Goal: Check status: Check status

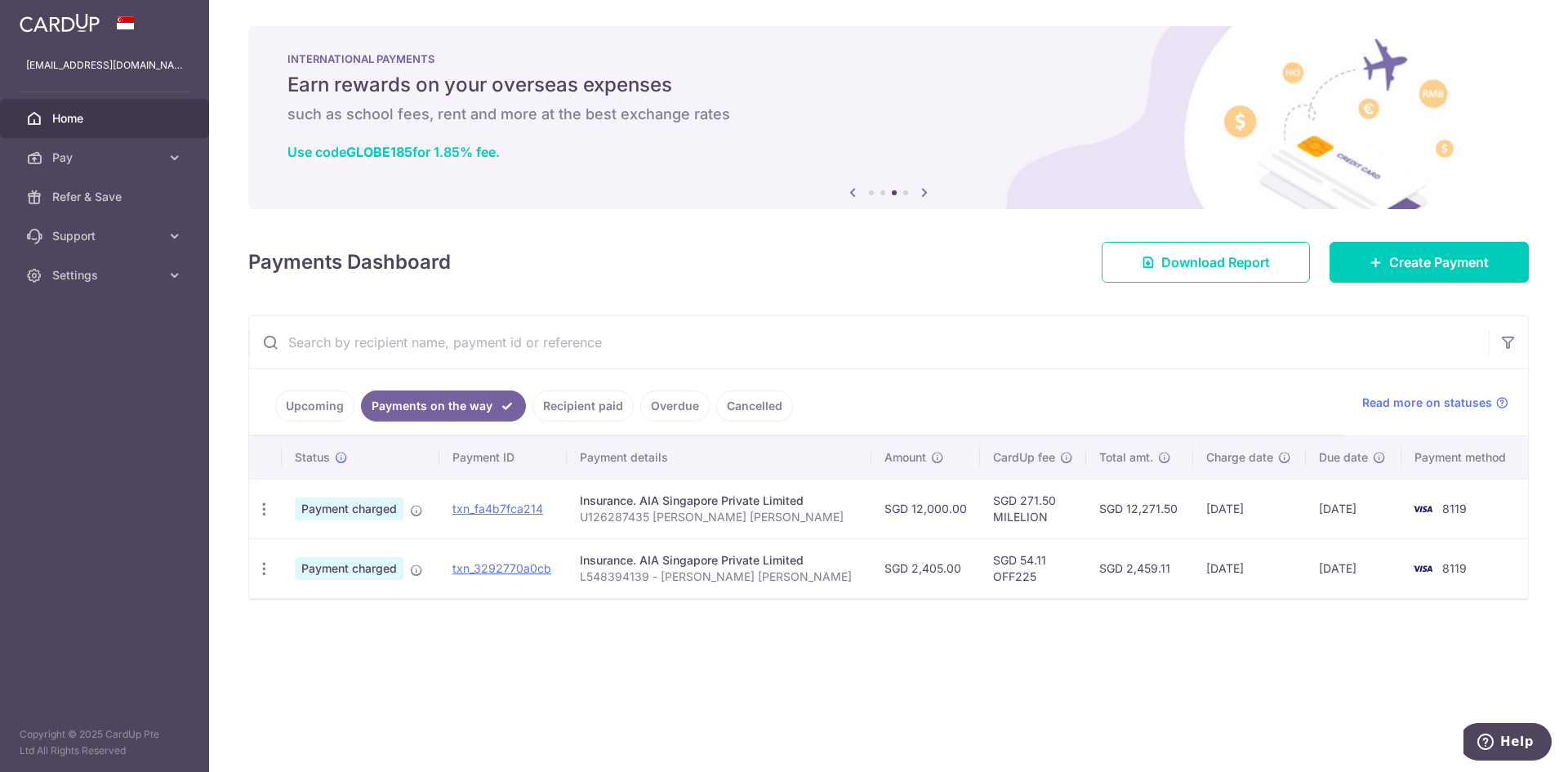
click at [578, 394] on link "Recipient paid" at bounding box center [583, 406] width 102 height 31
click at [486, 407] on link "Payments on the way" at bounding box center [432, 406] width 142 height 31
